Goal: Information Seeking & Learning: Learn about a topic

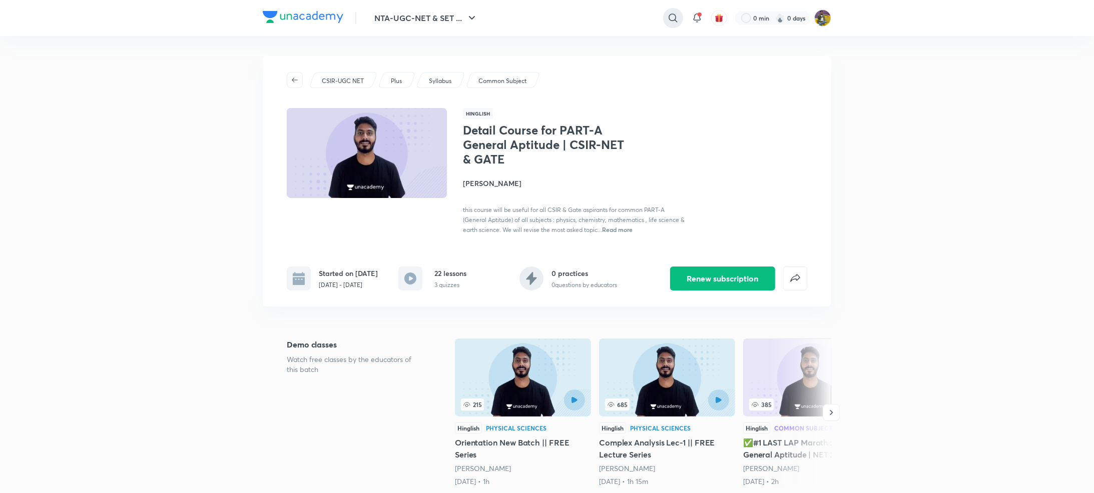
click at [673, 16] on icon at bounding box center [673, 18] width 12 height 12
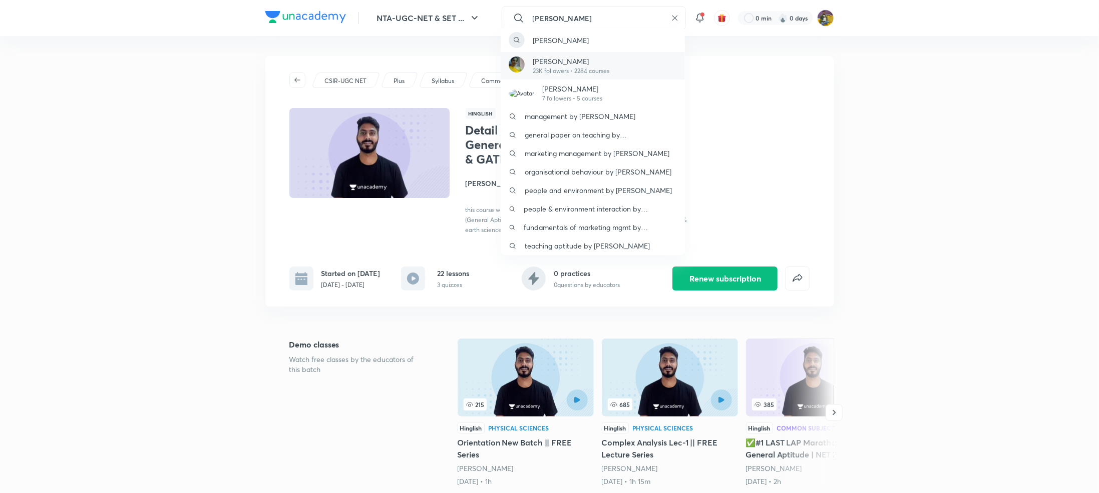
type input "ashima"
click at [568, 63] on p "Dr. Ashima Negi" at bounding box center [571, 61] width 77 height 11
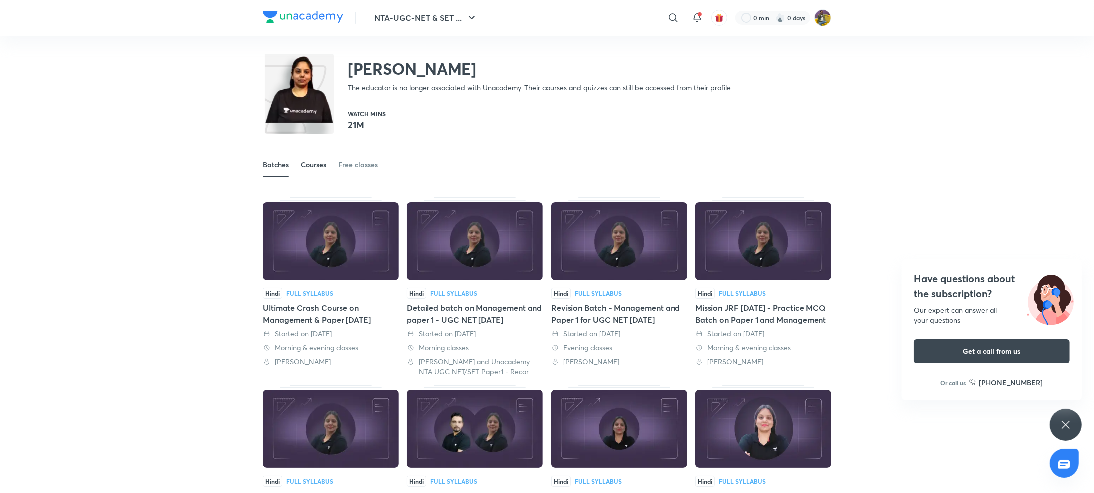
click at [309, 166] on div "Courses" at bounding box center [314, 165] width 26 height 10
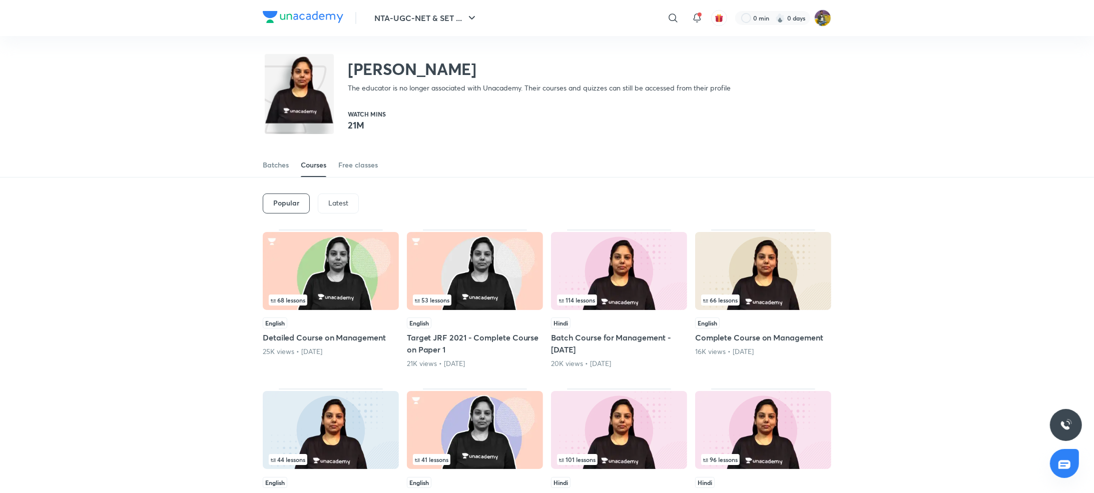
click at [344, 204] on p "Latest" at bounding box center [338, 203] width 20 height 8
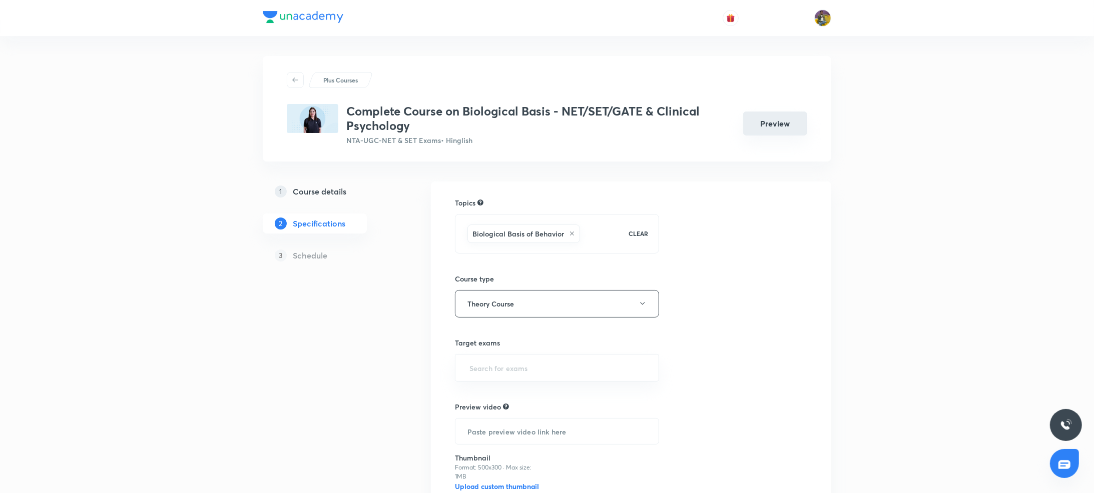
click at [797, 122] on button "Preview" at bounding box center [775, 124] width 64 height 24
